Goal: Task Accomplishment & Management: Complete application form

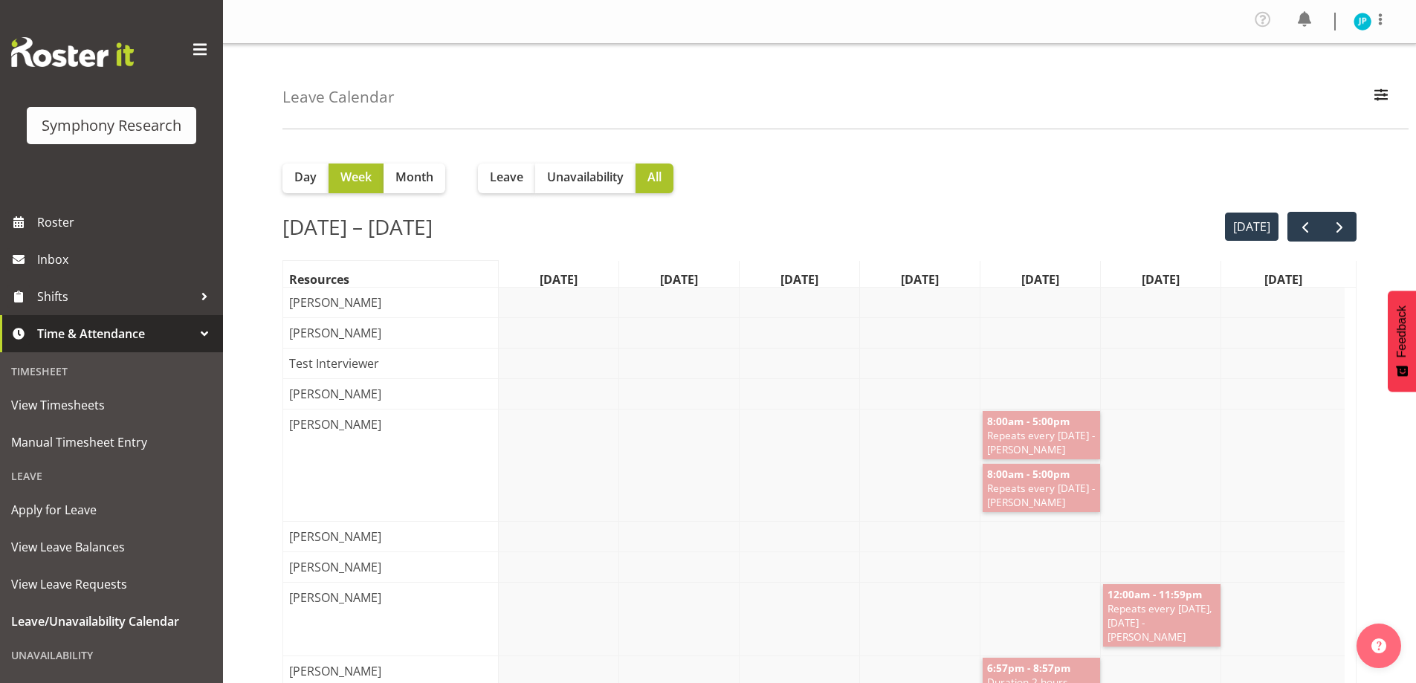
scroll to position [103, 0]
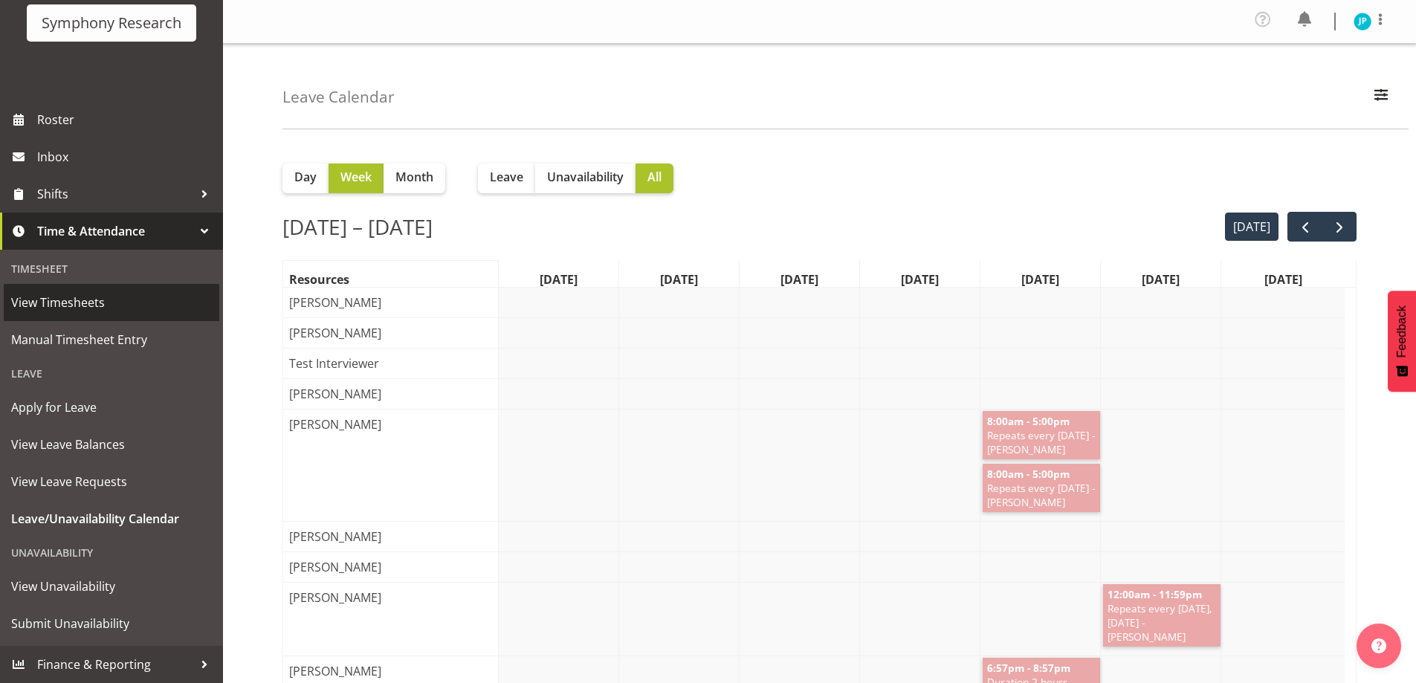
click at [100, 299] on span "View Timesheets" at bounding box center [111, 302] width 201 height 22
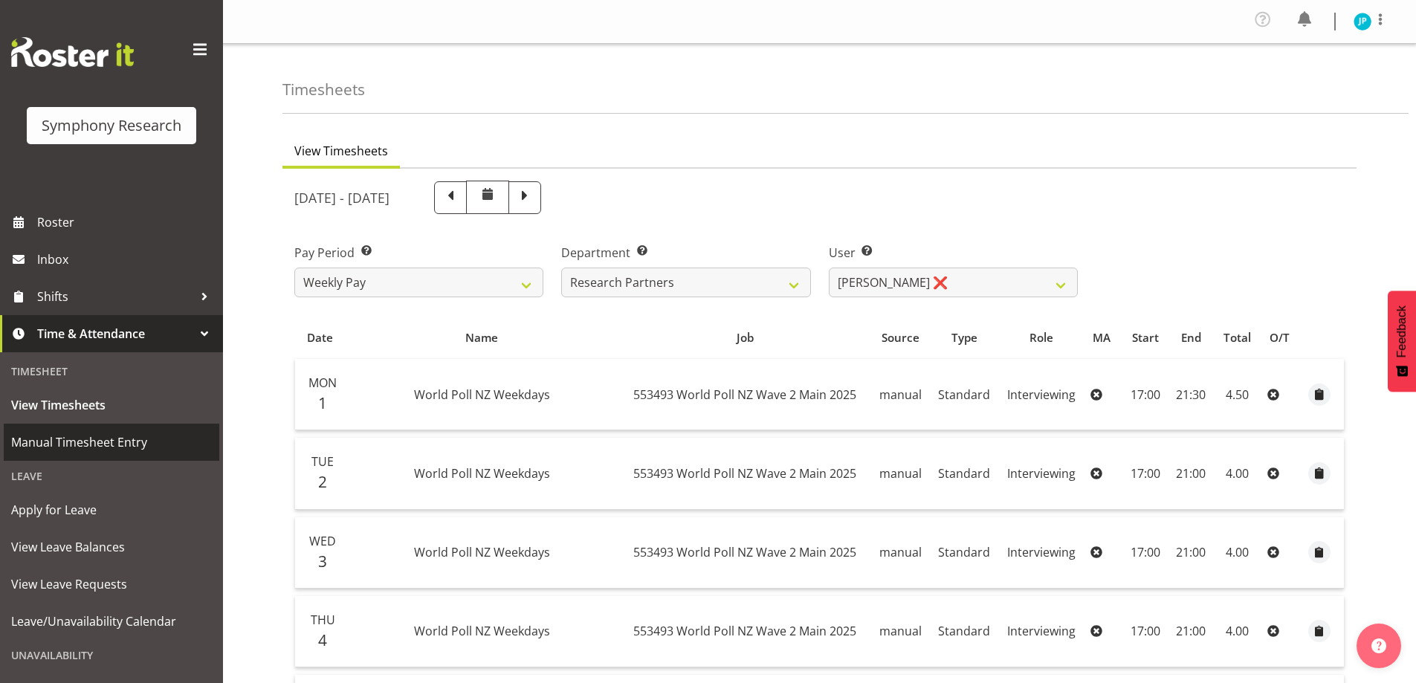
click at [115, 434] on span "Manual Timesheet Entry" at bounding box center [111, 442] width 201 height 22
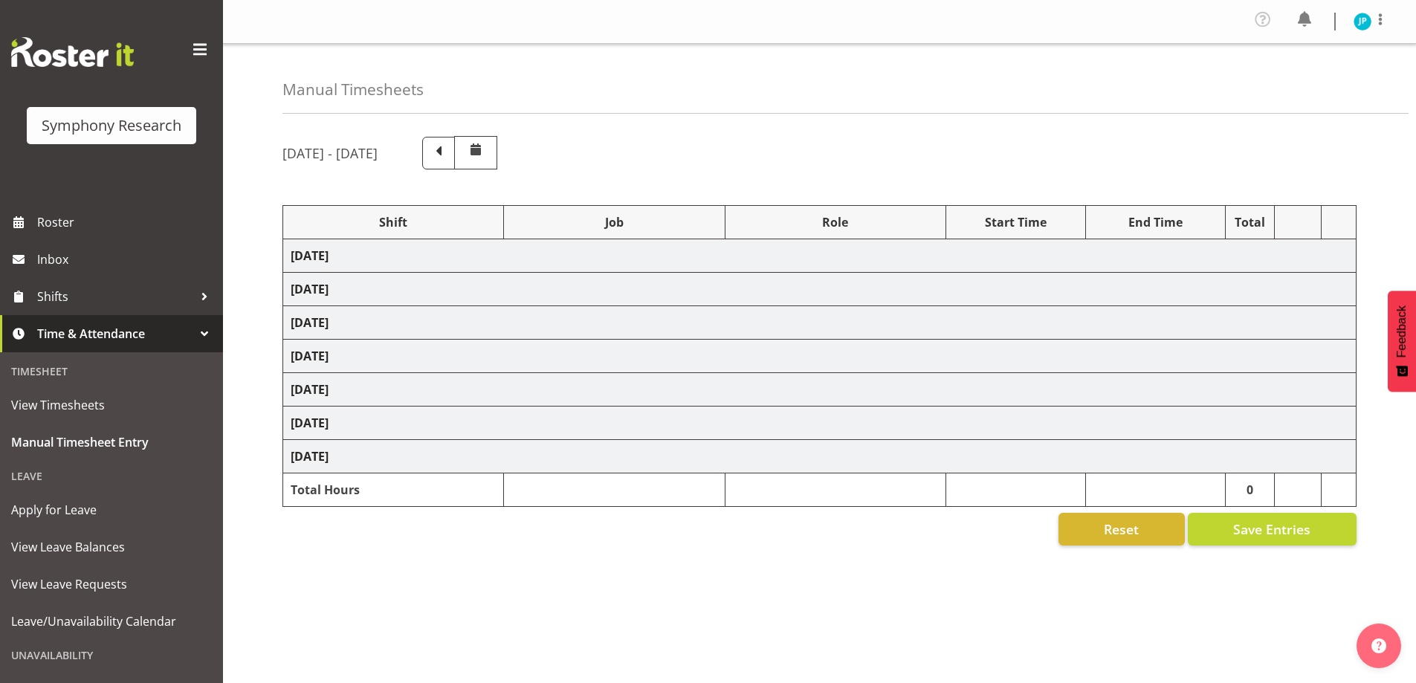
select select "81741"
select select "10587"
select select "47"
select select "48116"
select select "10587"
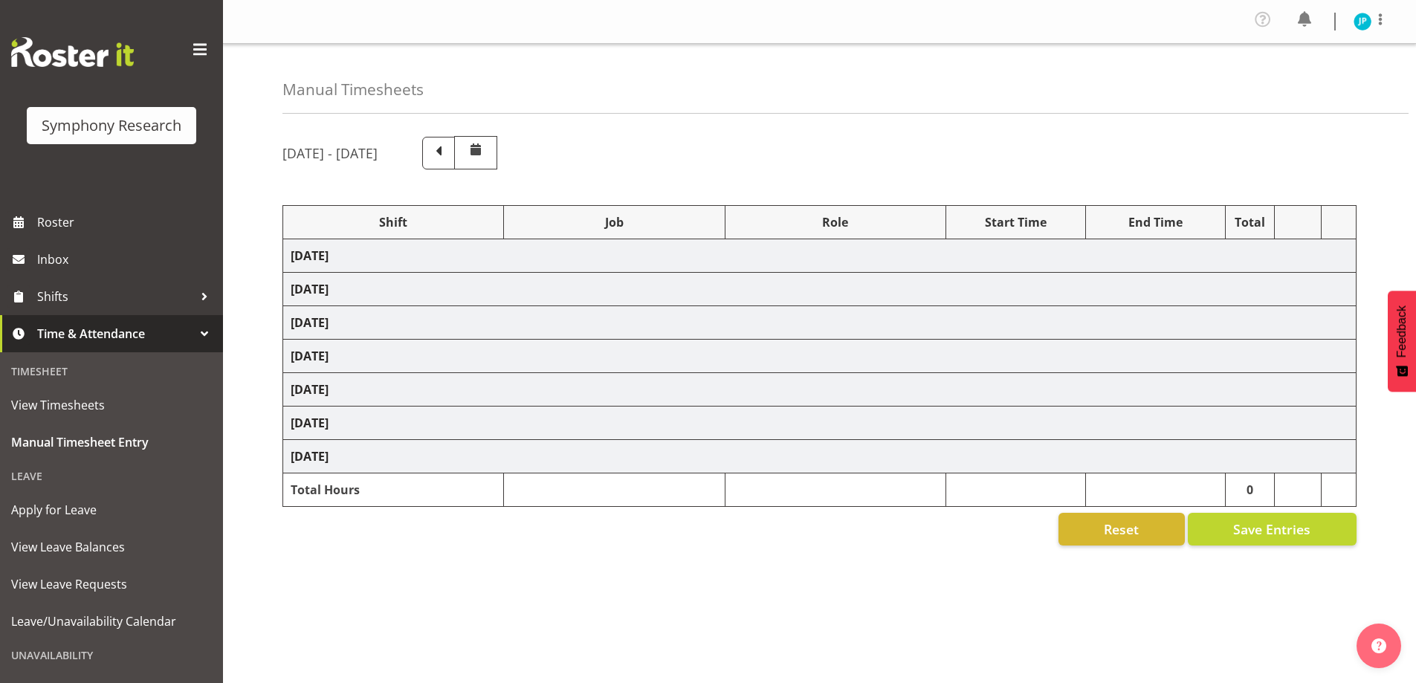
select select "47"
select select "48116"
select select "10527"
select select "47"
select select "81741"
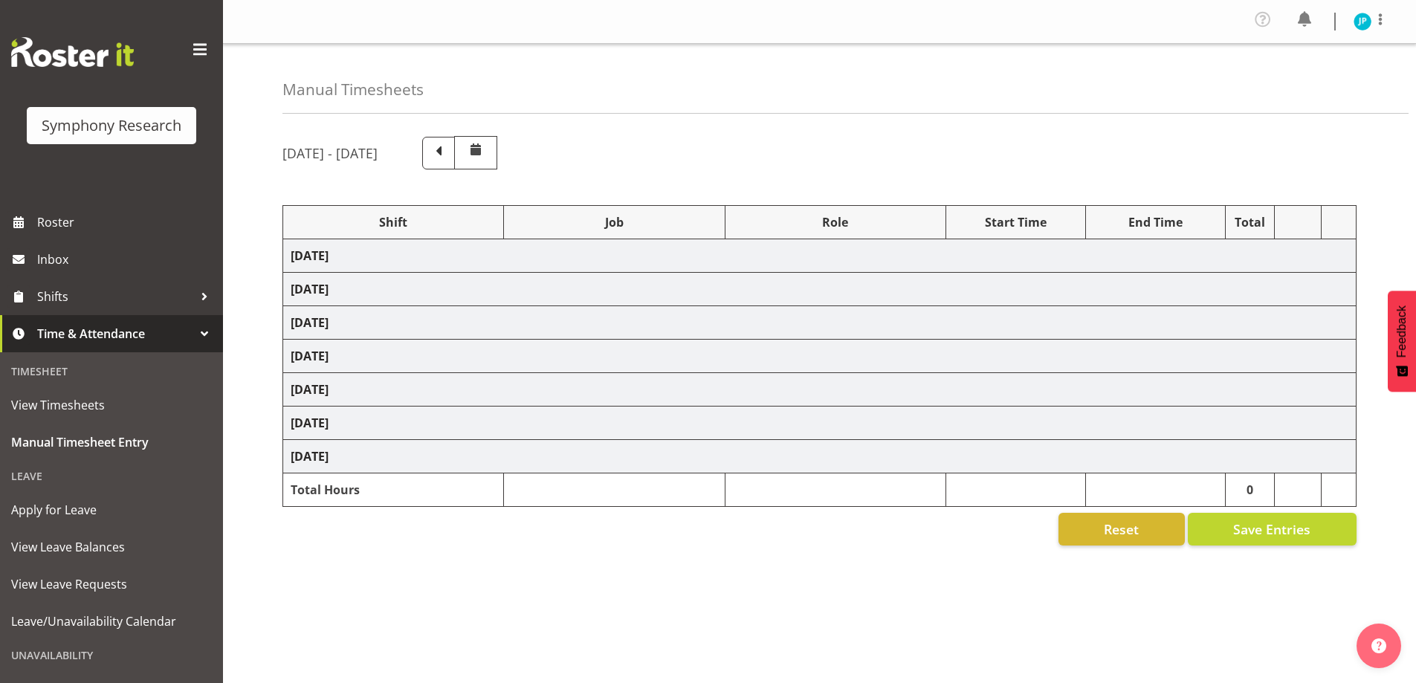
select select "10587"
select select "47"
select select "48116"
select select "10587"
select select "47"
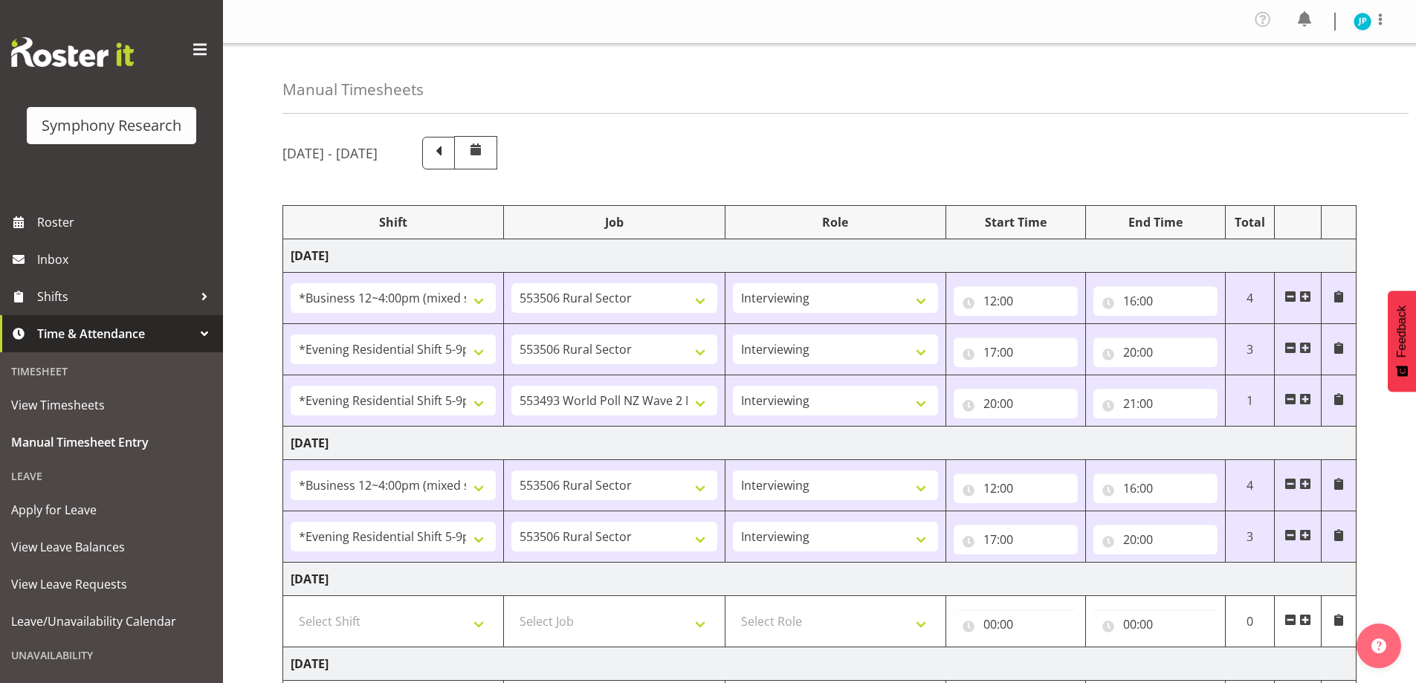
scroll to position [223, 0]
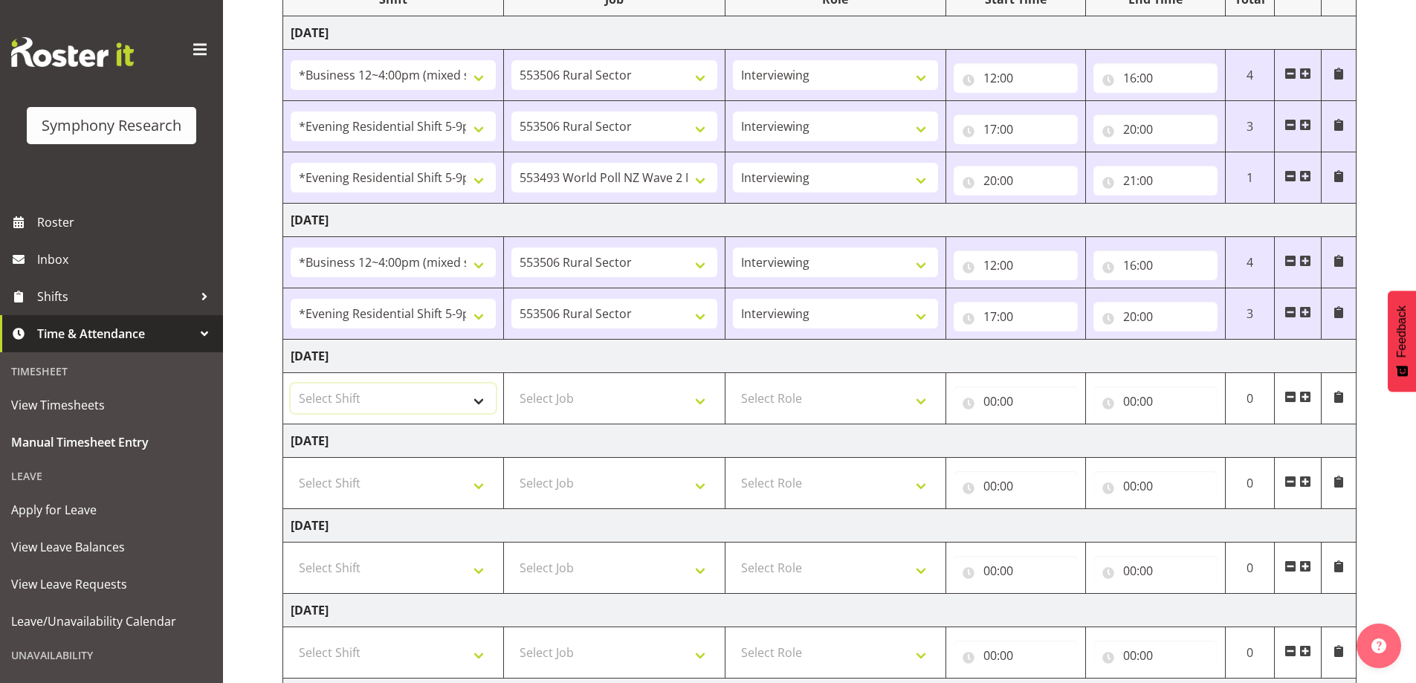
click at [473, 404] on select "Select Shift !!Weekend Residential (Roster IT Shift Label) *Business 9/10am ~ 4…" at bounding box center [393, 398] width 205 height 30
select select "81741"
click at [291, 383] on select "Select Shift !!Weekend Residential (Roster IT Shift Label) *Business 9/10am ~ 4…" at bounding box center [393, 398] width 205 height 30
click at [619, 393] on select "Select Job 550060 IF Admin 553492 World Poll Aus Wave 2 Main 2025 553493 World …" at bounding box center [613, 398] width 205 height 30
select select "10587"
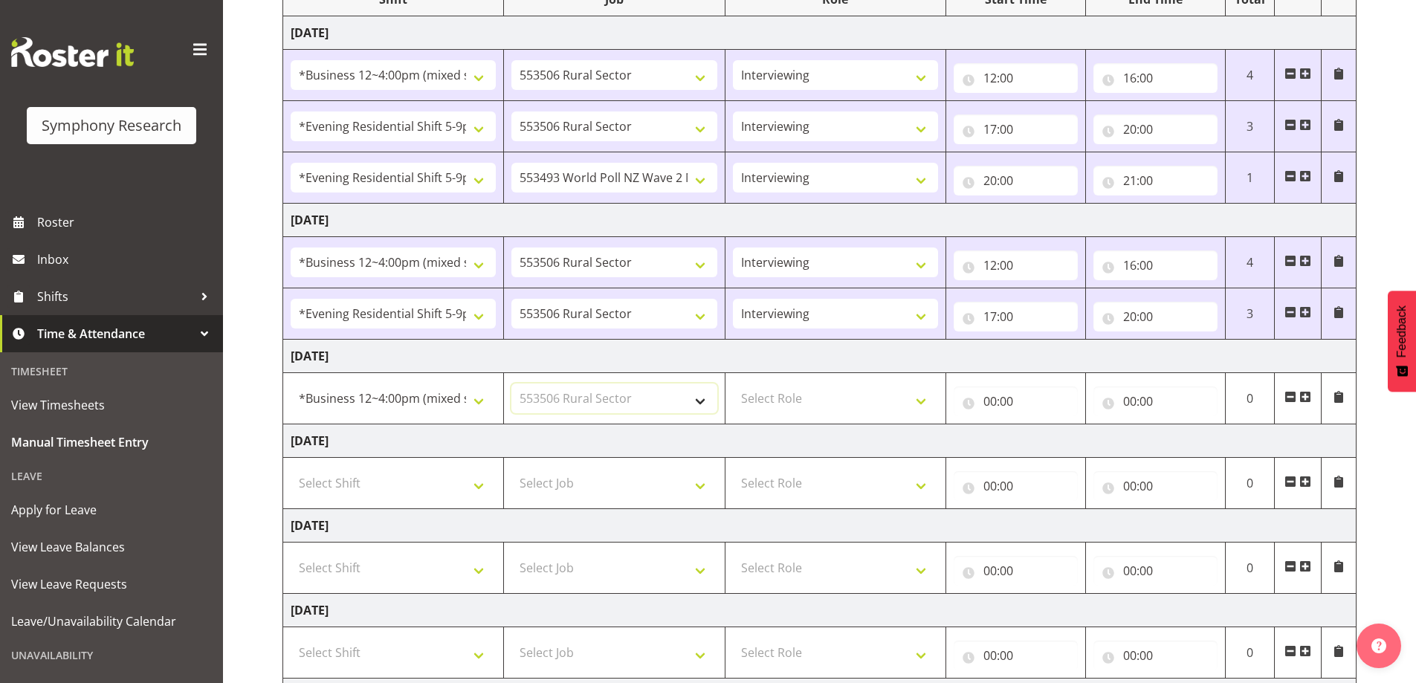
click at [511, 383] on select "Select Job 550060 IF Admin 553492 World Poll Aus Wave 2 Main 2025 553493 World …" at bounding box center [613, 398] width 205 height 30
click at [863, 397] on select "Select Role Briefing Interviewing" at bounding box center [835, 398] width 205 height 30
select select "47"
click at [733, 383] on select "Select Role Briefing Interviewing" at bounding box center [835, 398] width 205 height 30
click at [998, 397] on input "00:00" at bounding box center [1015, 401] width 124 height 30
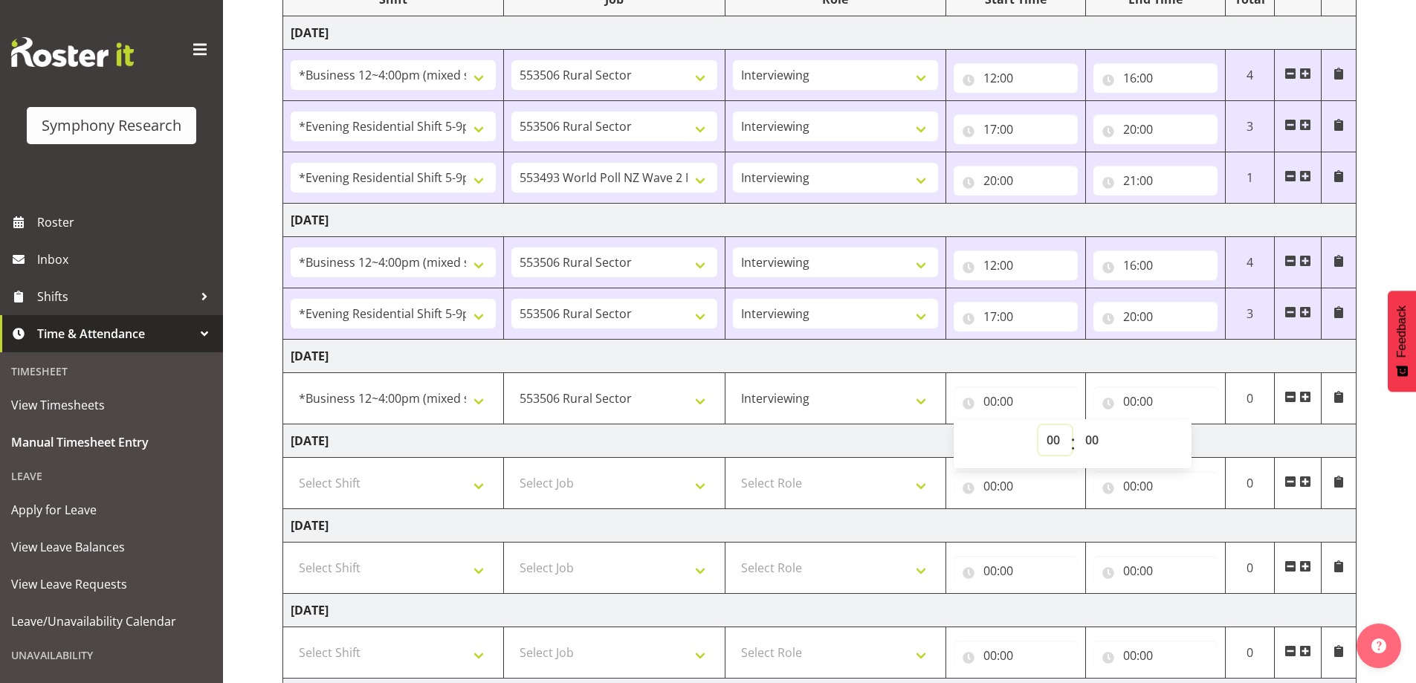
click at [1055, 442] on select "00 01 02 03 04 05 06 07 08 09 10 11 12 13 14 15 16 17 18 19 20 21 22 23" at bounding box center [1054, 440] width 33 height 30
select select "12"
click at [1038, 425] on select "00 01 02 03 04 05 06 07 08 09 10 11 12 13 14 15 16 17 18 19 20 21 22 23" at bounding box center [1054, 440] width 33 height 30
type input "12:00"
click at [1151, 398] on input "00:00" at bounding box center [1155, 401] width 124 height 30
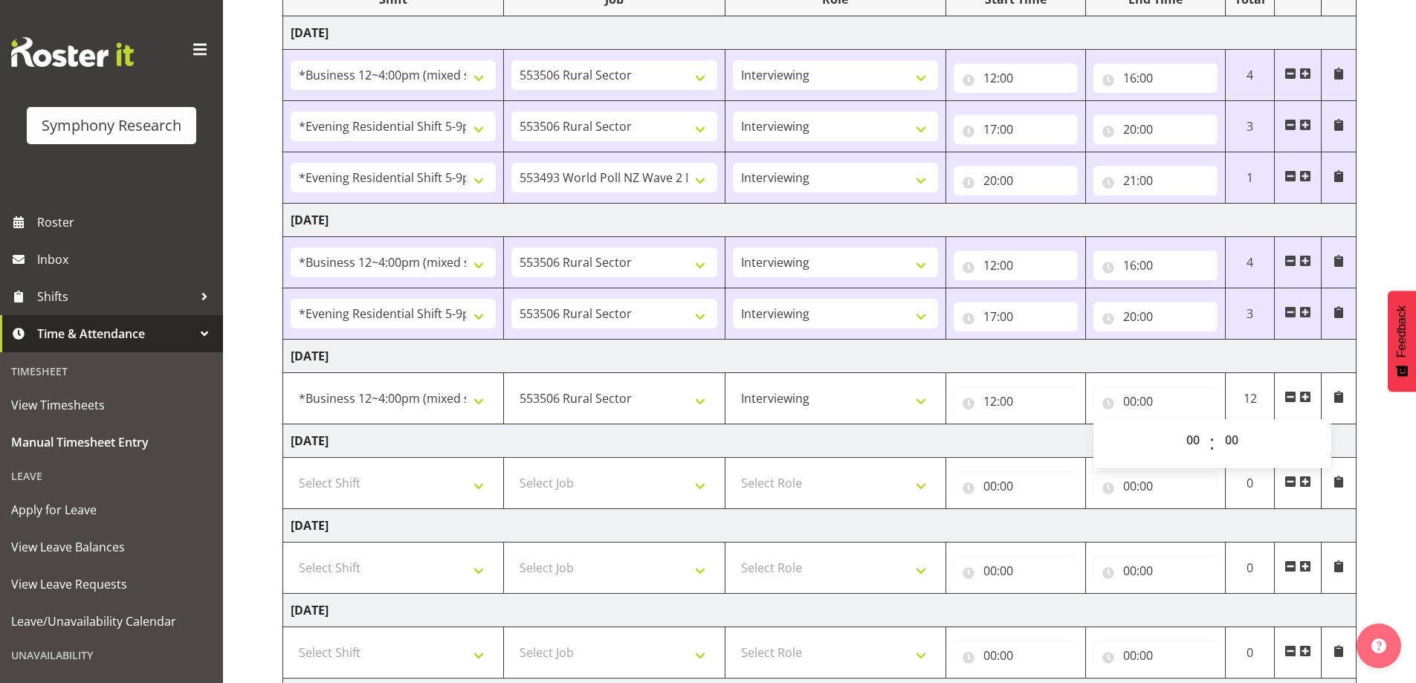
click at [1172, 441] on div "00 01 02 03 04 05 06 07 08 09 10 11 12 13 14 15 16 17 18 19 20 21 22 23 : 00 01…" at bounding box center [1212, 443] width 238 height 37
click at [1188, 441] on select "00 01 02 03 04 05 06 07 08 09 10 11 12 13 14 15 16 17 18 19 20 21 22 23" at bounding box center [1194, 440] width 33 height 30
select select "4"
click at [1178, 425] on select "00 01 02 03 04 05 06 07 08 09 10 11 12 13 14 15 16 17 18 19 20 21 22 23" at bounding box center [1194, 440] width 33 height 30
type input "04:00"
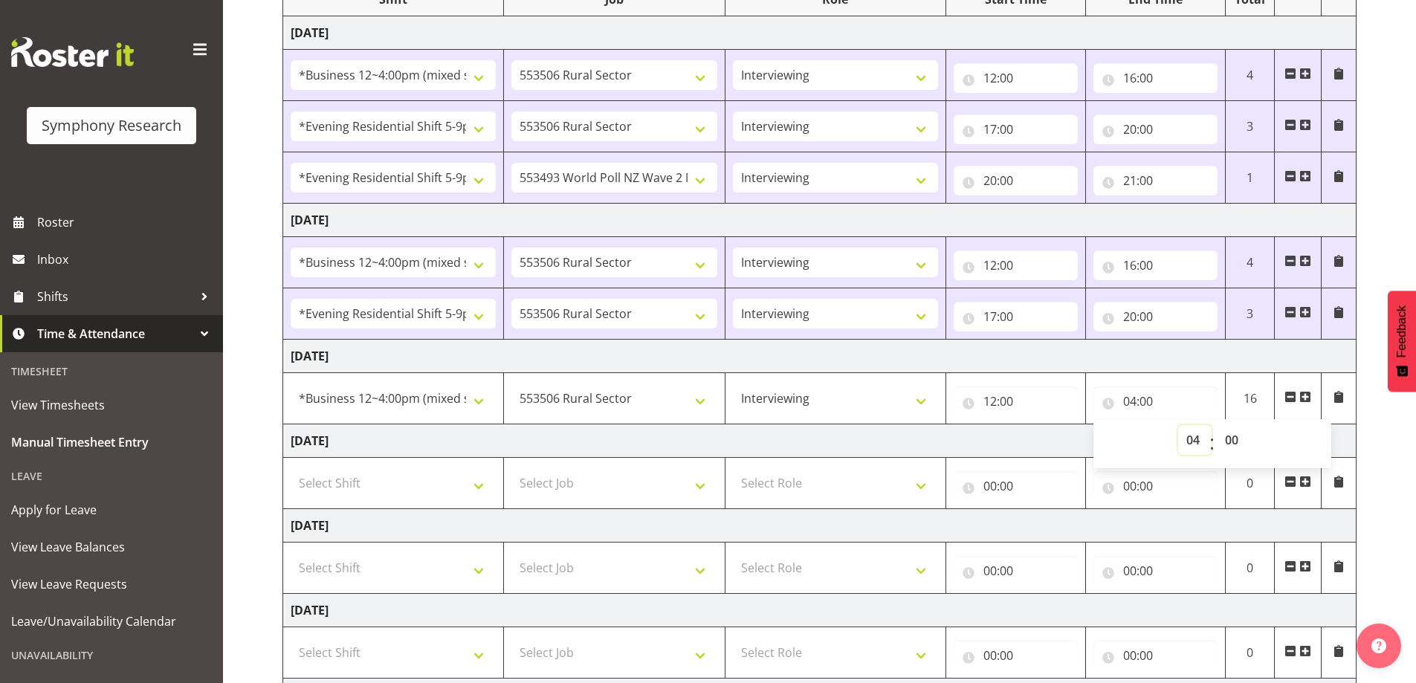
click at [1203, 434] on select "00 01 02 03 04 05 06 07 08 09 10 11 12 13 14 15 16 17 18 19 20 21 22 23" at bounding box center [1194, 440] width 33 height 30
select select "16"
click at [1178, 425] on select "00 01 02 03 04 05 06 07 08 09 10 11 12 13 14 15 16 17 18 19 20 21 22 23" at bounding box center [1194, 440] width 33 height 30
type input "16:00"
click at [1024, 453] on td "Thursday 11th September 2025" at bounding box center [819, 440] width 1073 height 33
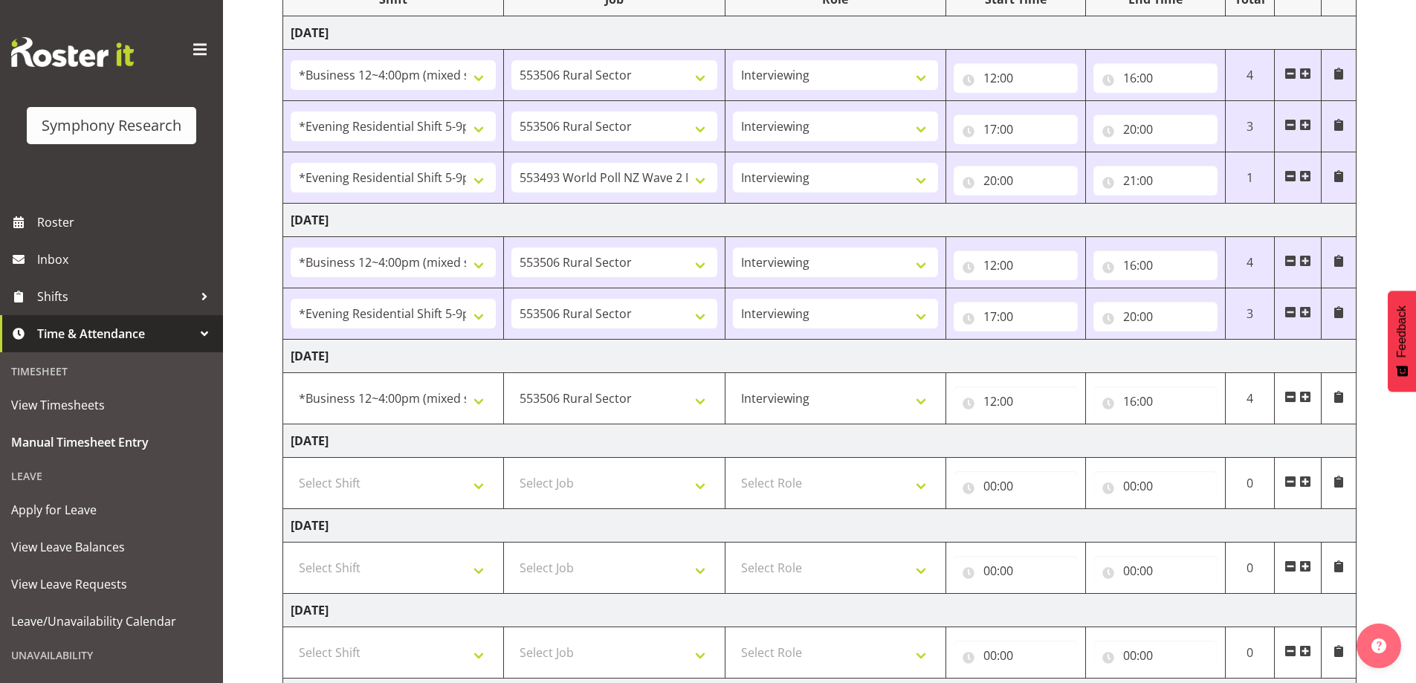
click at [1309, 392] on span at bounding box center [1305, 397] width 12 height 12
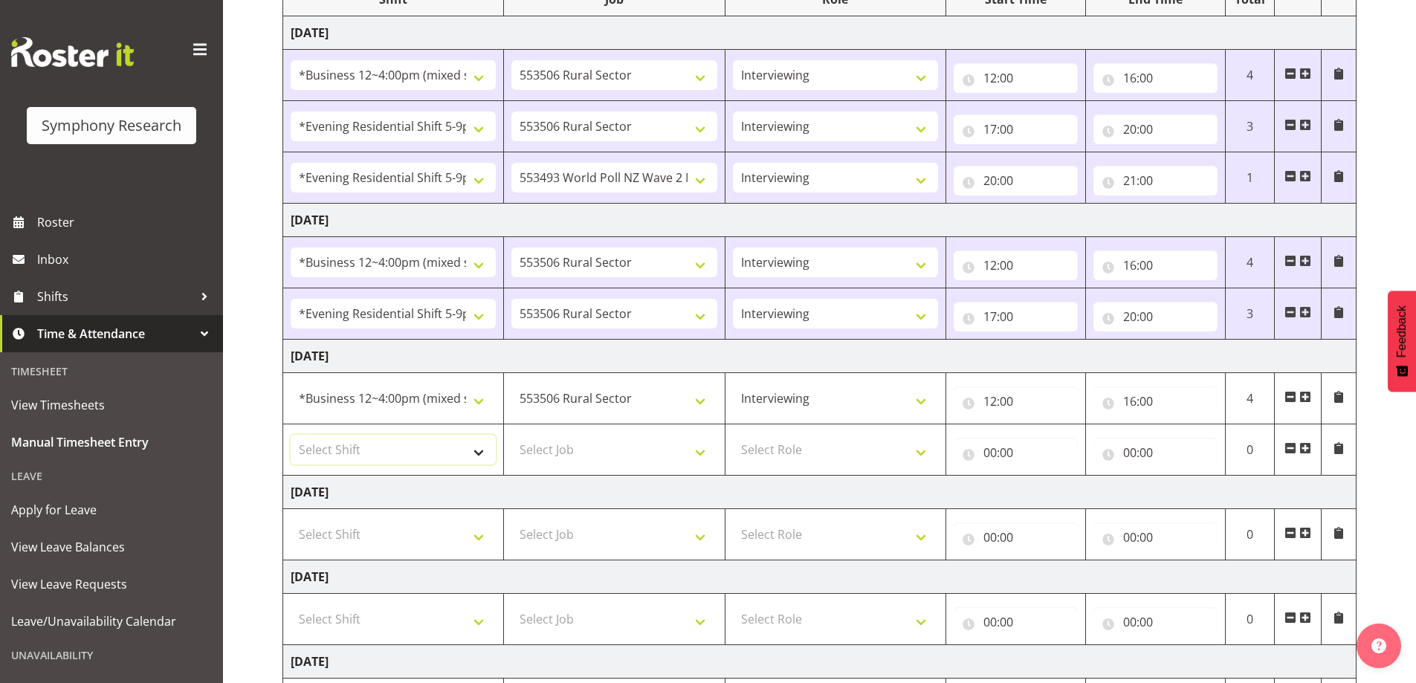
click at [485, 459] on select "Select Shift !!Weekend Residential (Roster IT Shift Label) *Business 9/10am ~ 4…" at bounding box center [393, 450] width 205 height 30
select select "48116"
click at [291, 435] on select "Select Shift !!Weekend Residential (Roster IT Shift Label) *Business 9/10am ~ 4…" at bounding box center [393, 450] width 205 height 30
click at [683, 441] on select "Select Job 550060 IF Admin 553492 World Poll Aus Wave 2 Main 2025 553493 World …" at bounding box center [613, 450] width 205 height 30
select select "10587"
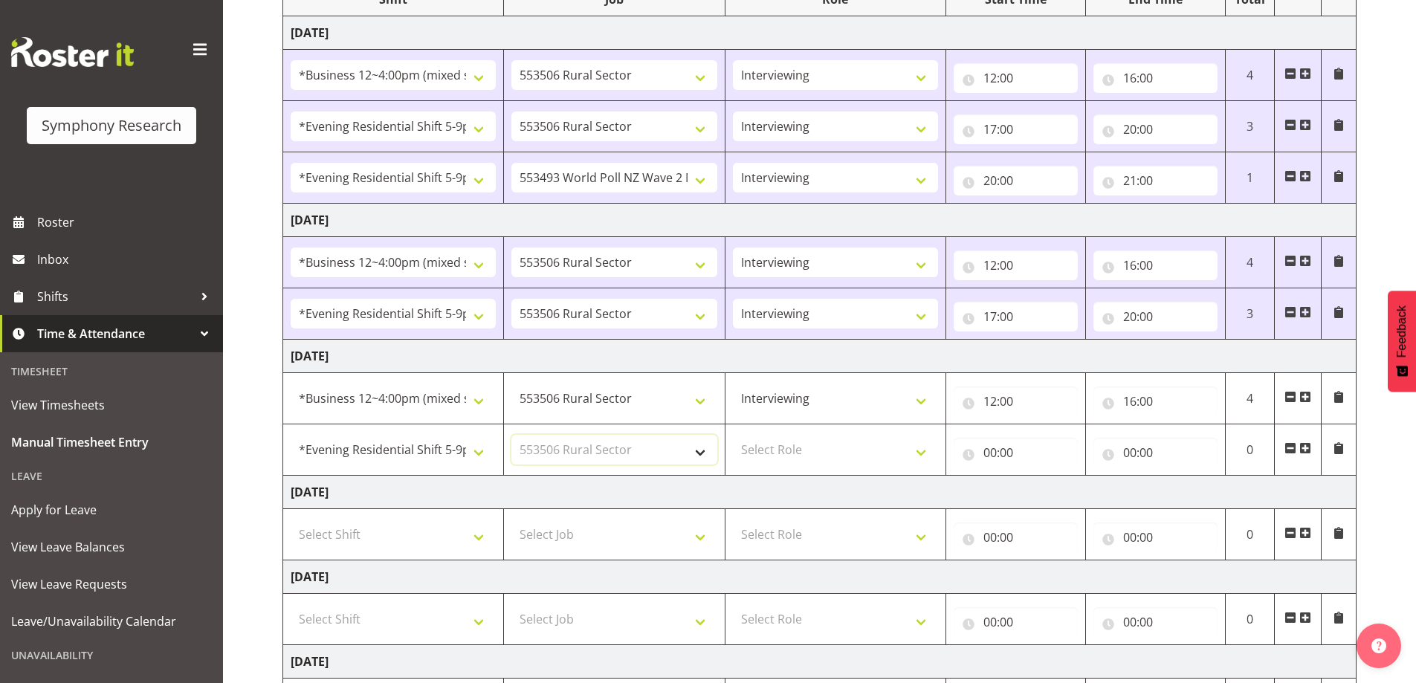
click at [511, 435] on select "Select Job 550060 IF Admin 553492 World Poll Aus Wave 2 Main 2025 553493 World …" at bounding box center [613, 450] width 205 height 30
click at [925, 448] on select "Select Role Briefing Interviewing" at bounding box center [835, 450] width 205 height 30
select select "47"
click at [733, 435] on select "Select Role Briefing Interviewing" at bounding box center [835, 450] width 205 height 30
click at [991, 441] on input "00:00" at bounding box center [1015, 453] width 124 height 30
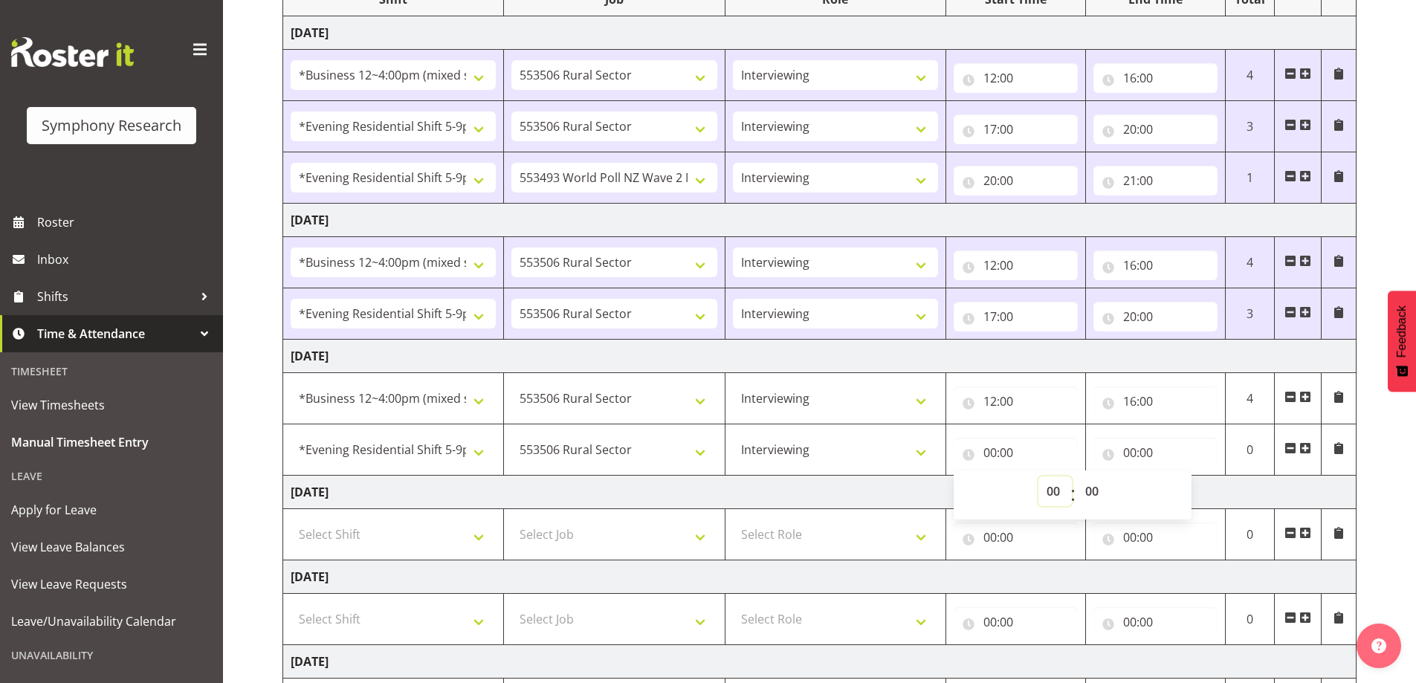
click at [1050, 487] on select "00 01 02 03 04 05 06 07 08 09 10 11 12 13 14 15 16 17 18 19 20 21 22 23" at bounding box center [1054, 491] width 33 height 30
select select "17"
click at [1038, 476] on select "00 01 02 03 04 05 06 07 08 09 10 11 12 13 14 15 16 17 18 19 20 21 22 23" at bounding box center [1054, 491] width 33 height 30
type input "17:00"
click at [1141, 453] on input "00:00" at bounding box center [1155, 453] width 124 height 30
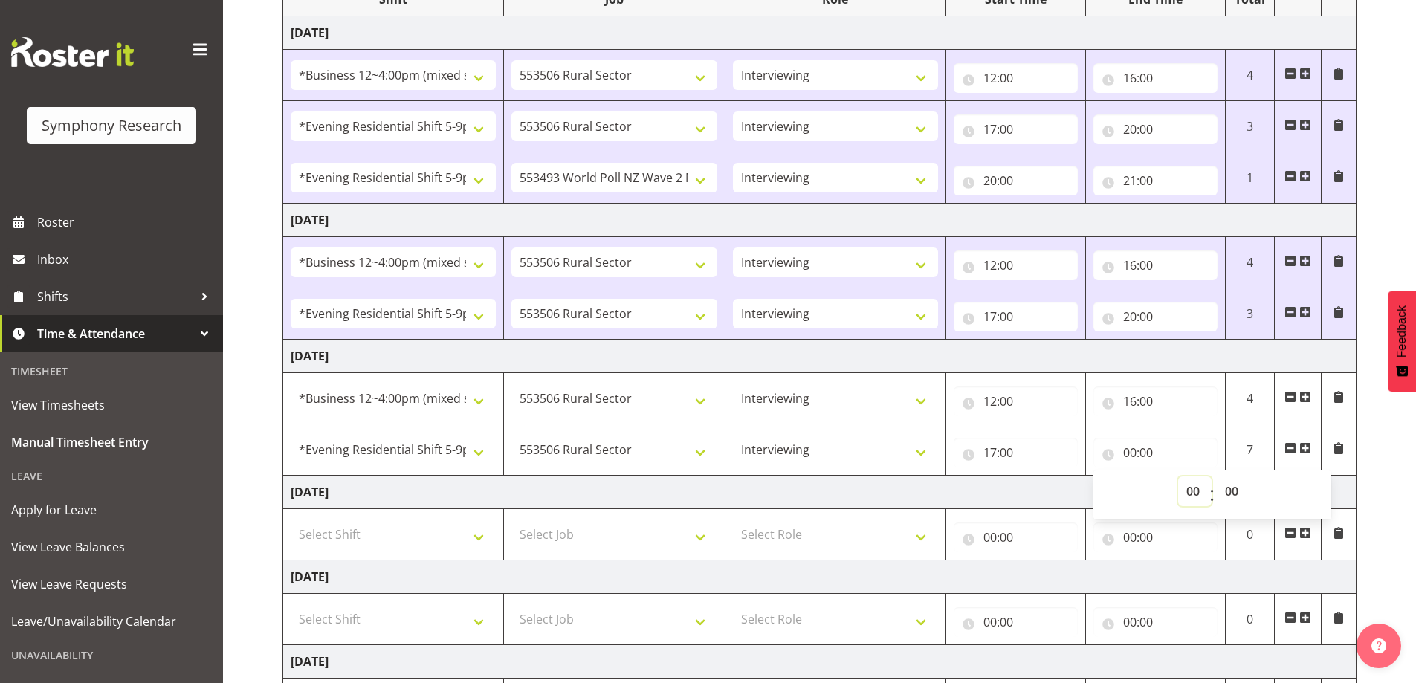
click at [1199, 487] on select "00 01 02 03 04 05 06 07 08 09 10 11 12 13 14 15 16 17 18 19 20 21 22 23" at bounding box center [1194, 491] width 33 height 30
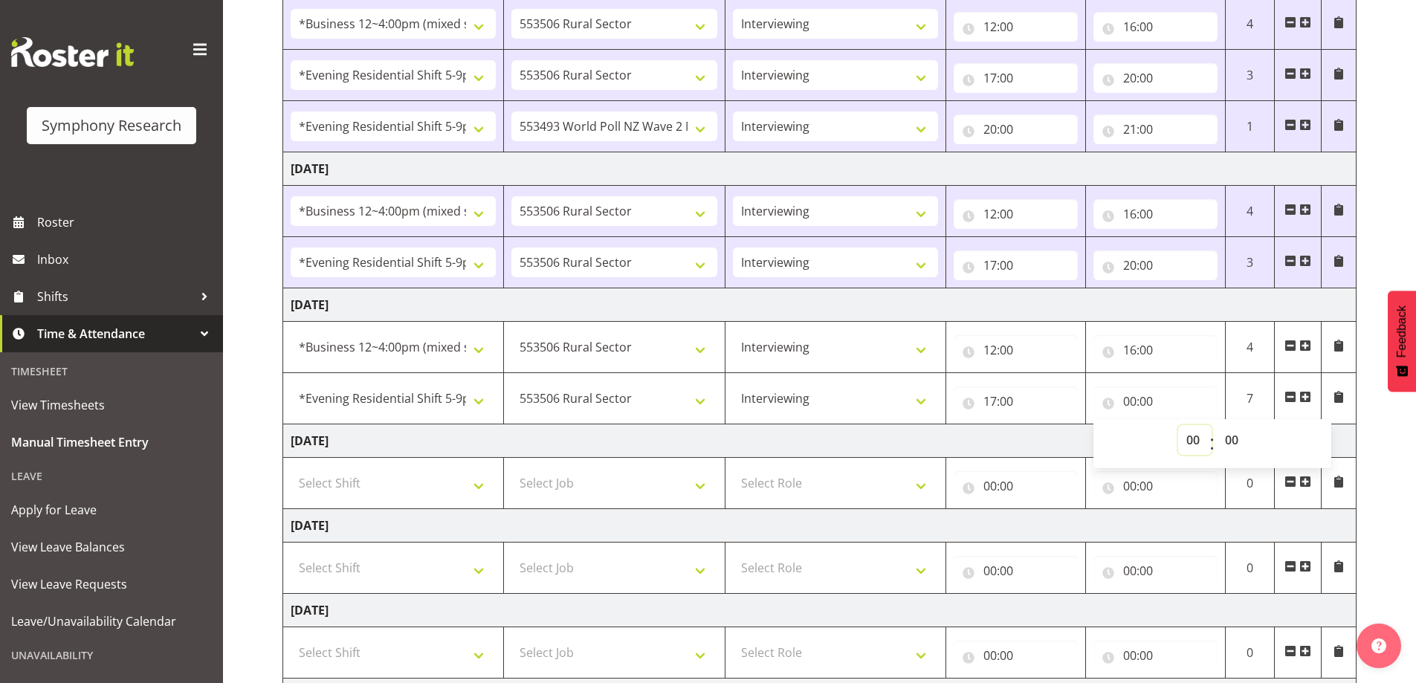
scroll to position [297, 0]
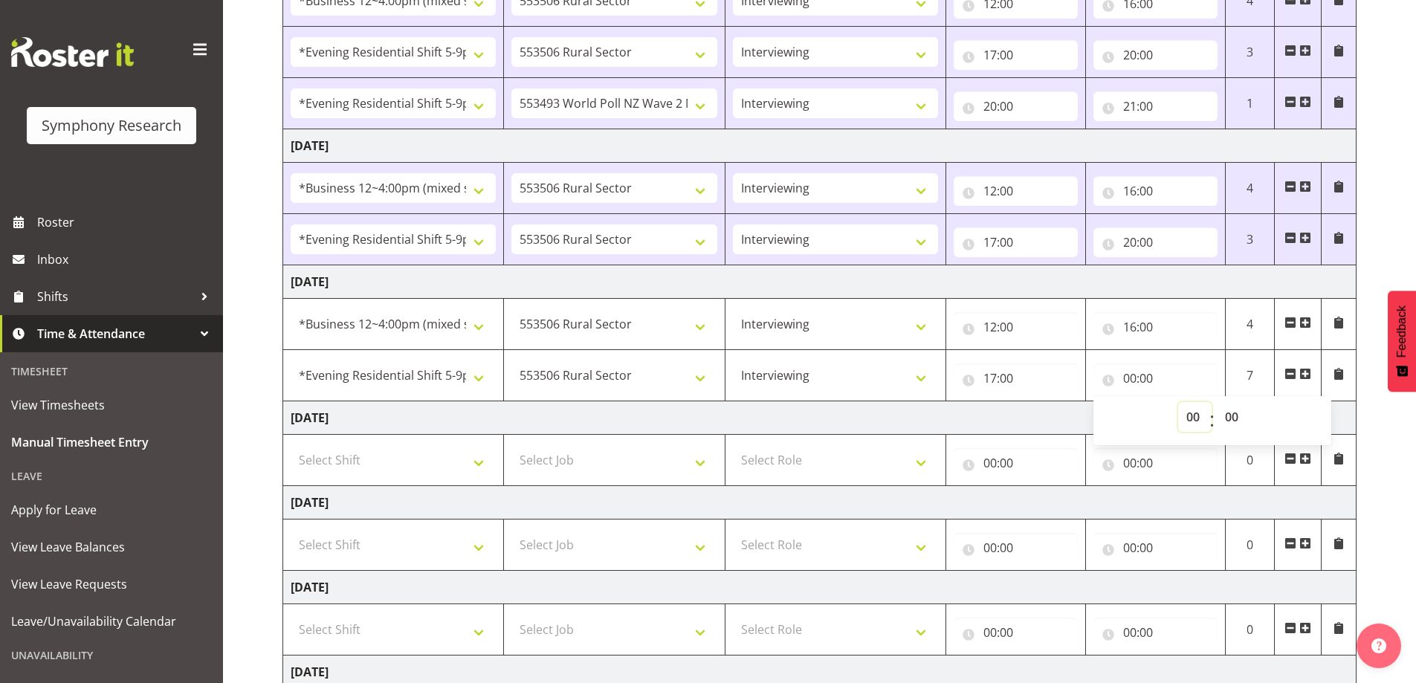
click at [1191, 409] on select "00 01 02 03 04 05 06 07 08 09 10 11 12 13 14 15 16 17 18 19 20 21 22 23" at bounding box center [1194, 417] width 33 height 30
select select "20"
click at [1178, 402] on select "00 01 02 03 04 05 06 07 08 09 10 11 12 13 14 15 16 17 18 19 20 21 22 23" at bounding box center [1194, 417] width 33 height 30
type input "20:00"
click at [976, 423] on td "Thursday 11th September 2025" at bounding box center [819, 417] width 1073 height 33
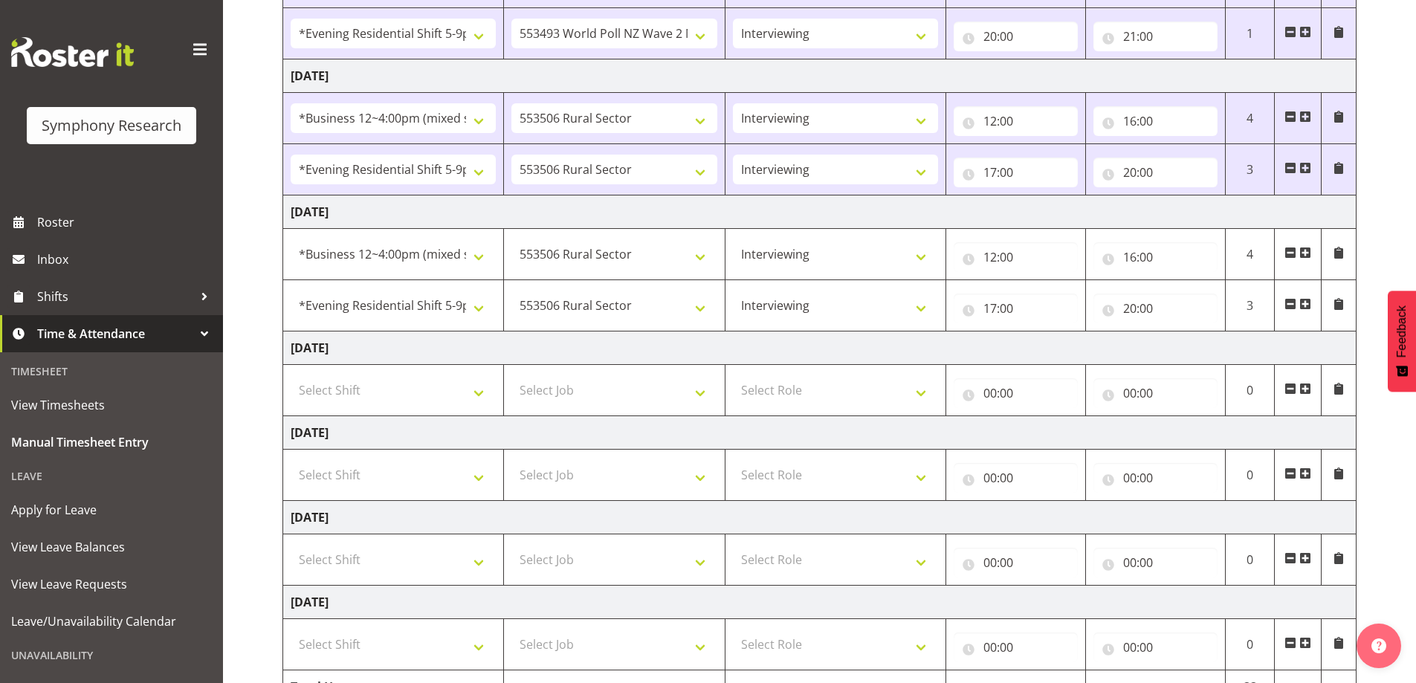
scroll to position [449, 0]
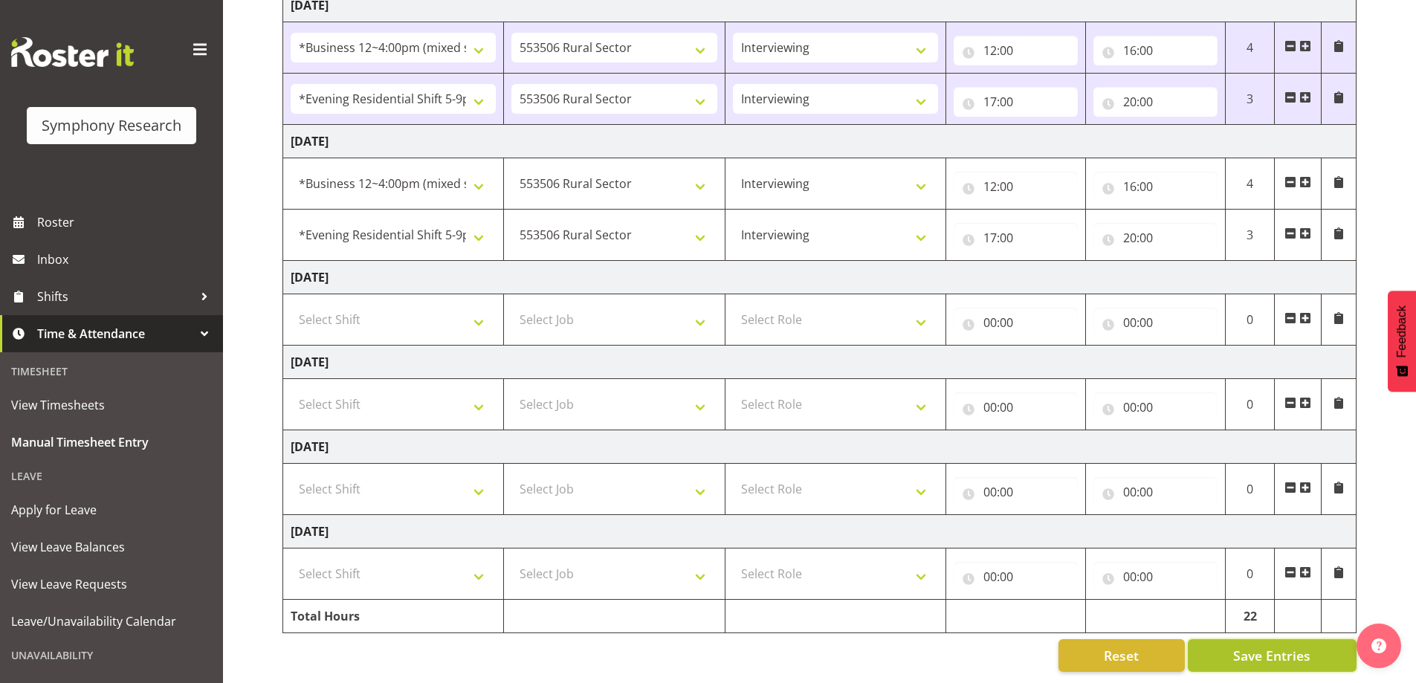
click at [1234, 646] on span "Save Entries" at bounding box center [1271, 655] width 77 height 19
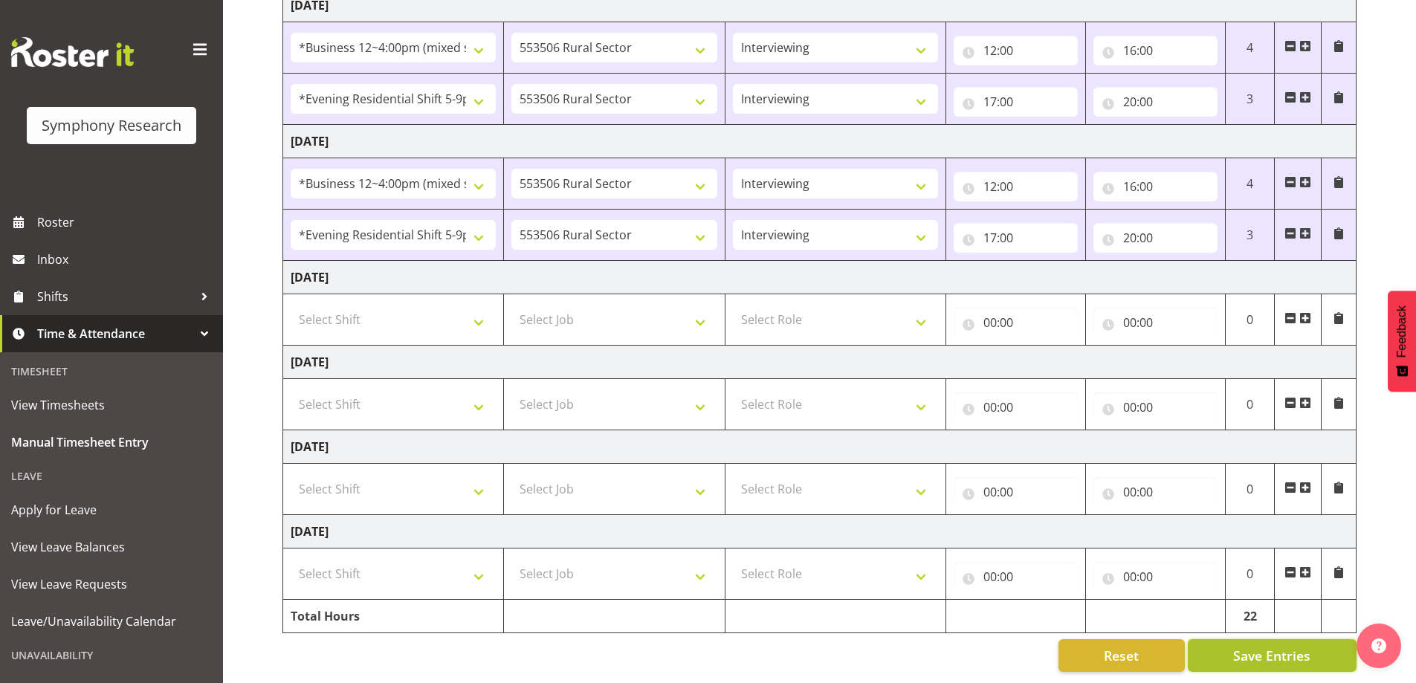
click at [1275, 646] on span "Save Entries" at bounding box center [1271, 655] width 77 height 19
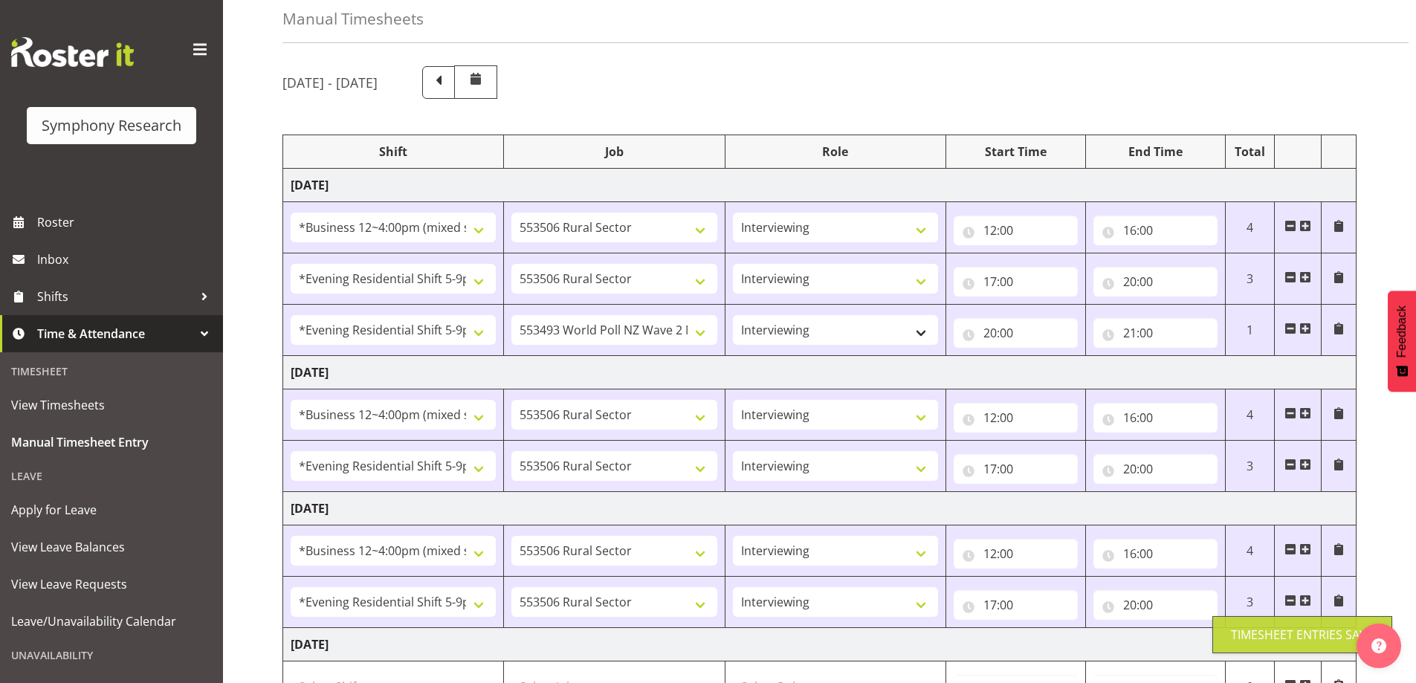
scroll to position [0, 0]
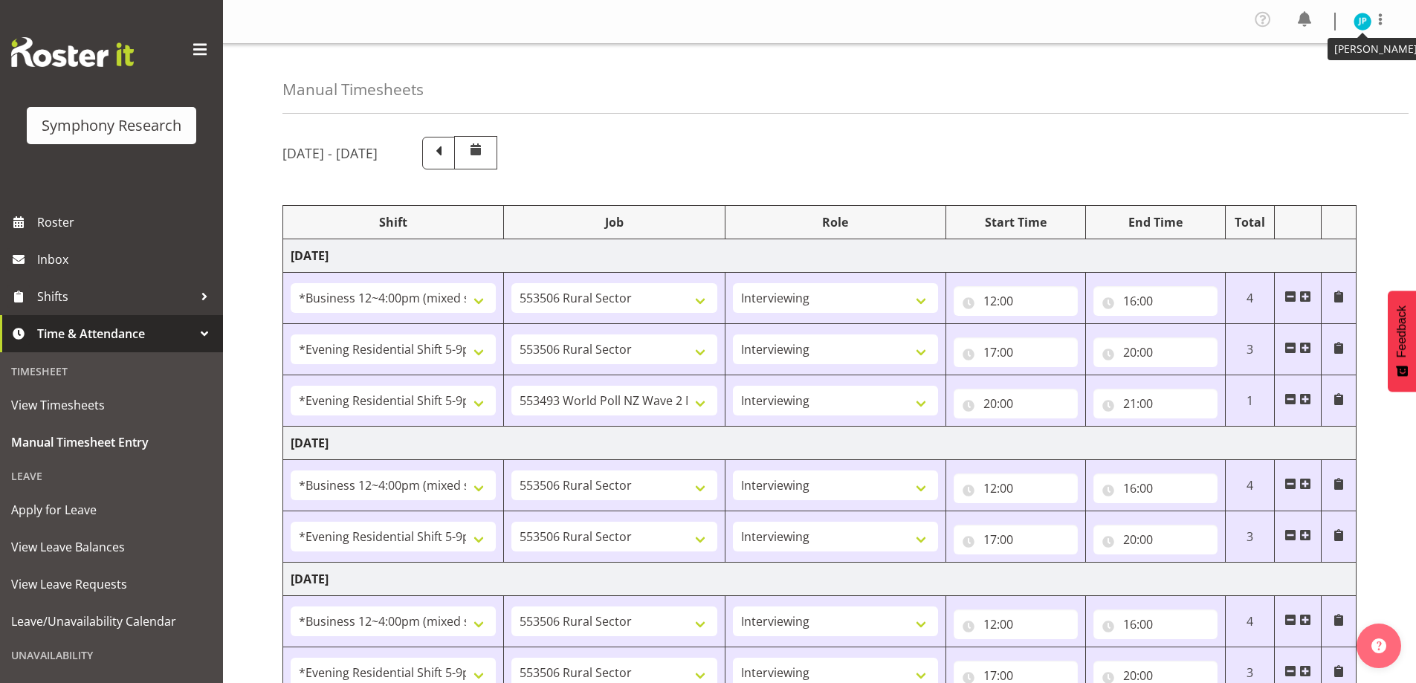
click at [1365, 17] on img at bounding box center [1362, 22] width 18 height 18
click at [1325, 81] on link "Log Out" at bounding box center [1317, 81] width 143 height 27
